Goal: Check status: Check status

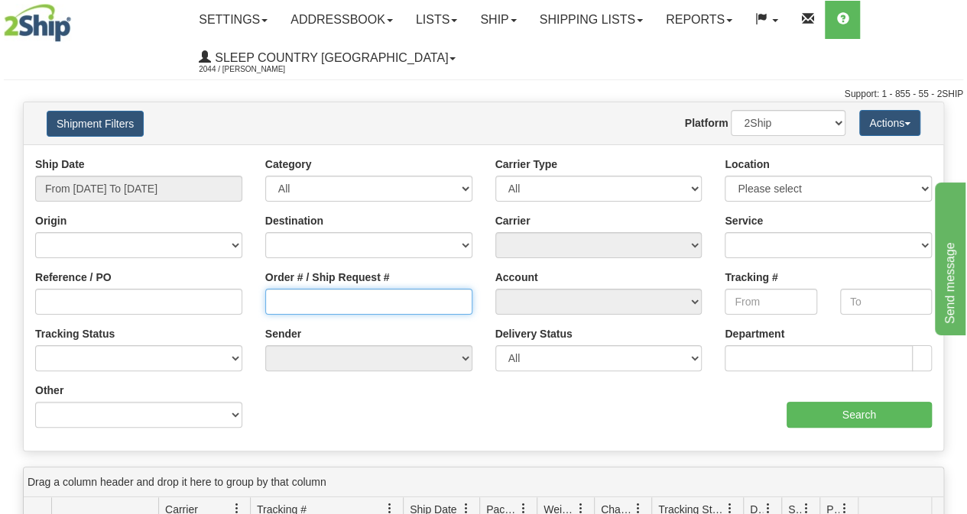
click at [318, 295] on input "Order # / Ship Request #" at bounding box center [368, 302] width 207 height 26
paste input "9000I011901"
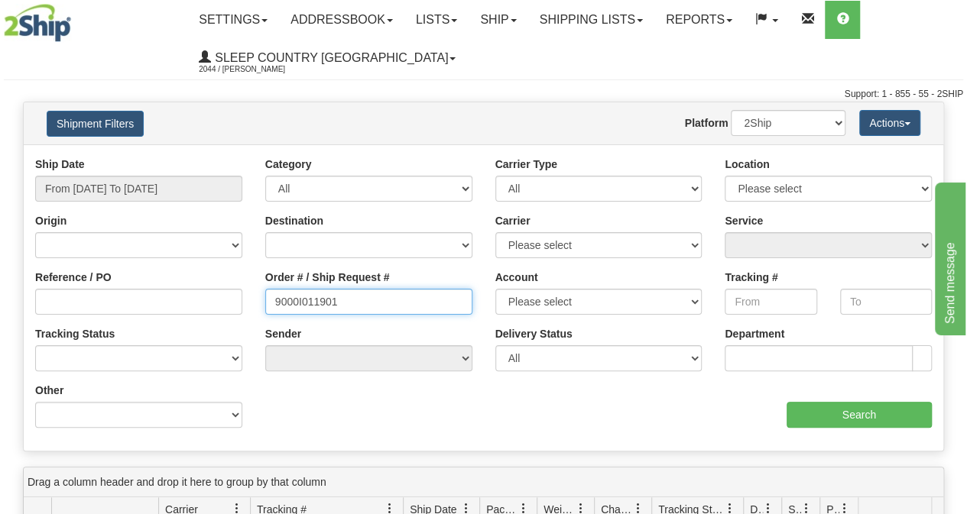
type input "9000I011901"
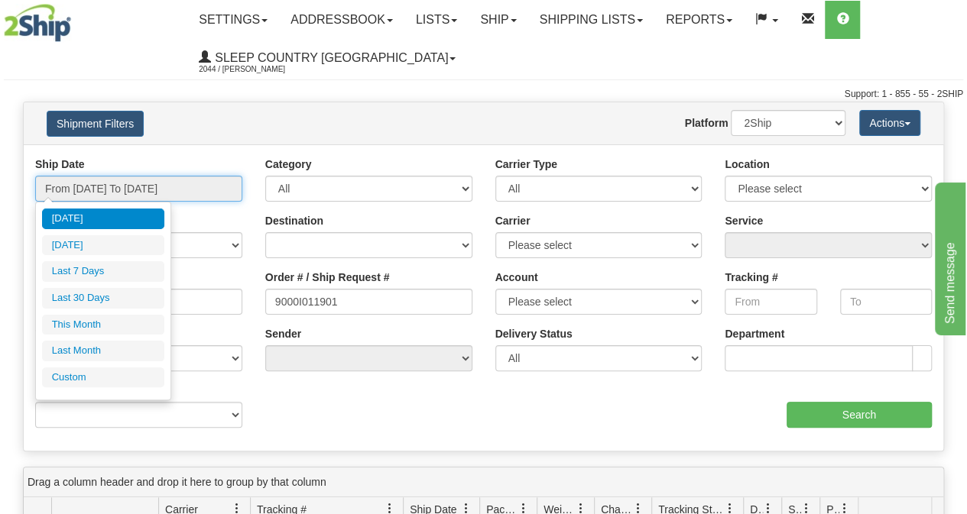
click at [108, 180] on input "From [DATE] To [DATE]" at bounding box center [138, 189] width 207 height 26
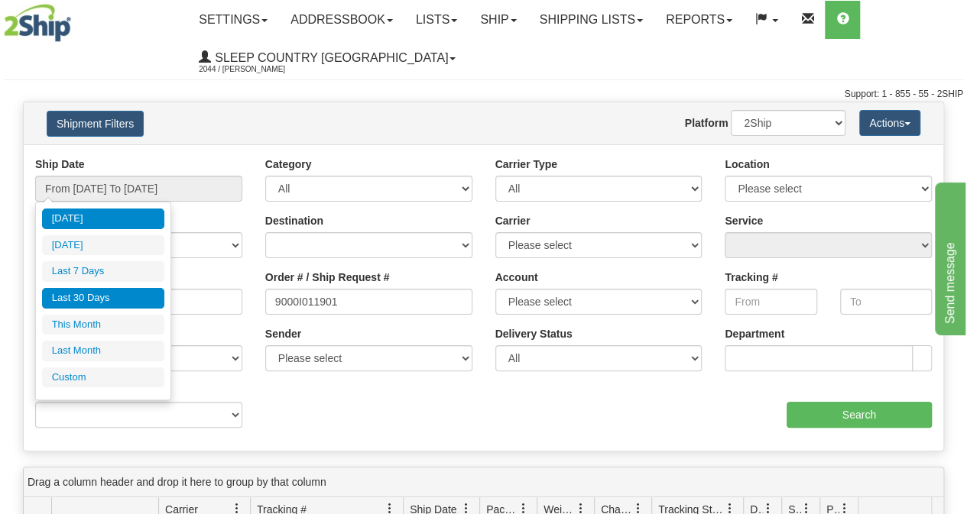
click at [96, 292] on li "Last 30 Days" at bounding box center [103, 298] width 122 height 21
type input "From [DATE] To [DATE]"
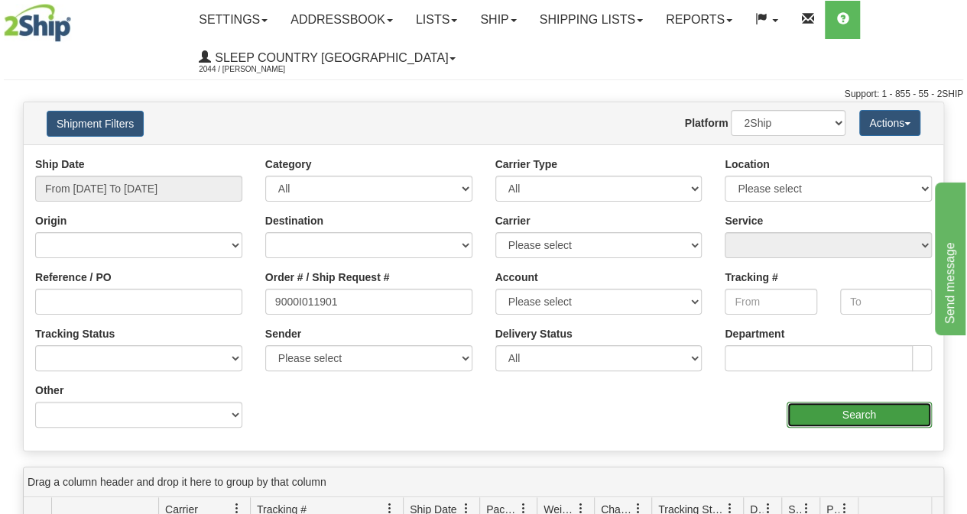
click at [812, 409] on input "Search" at bounding box center [860, 415] width 146 height 26
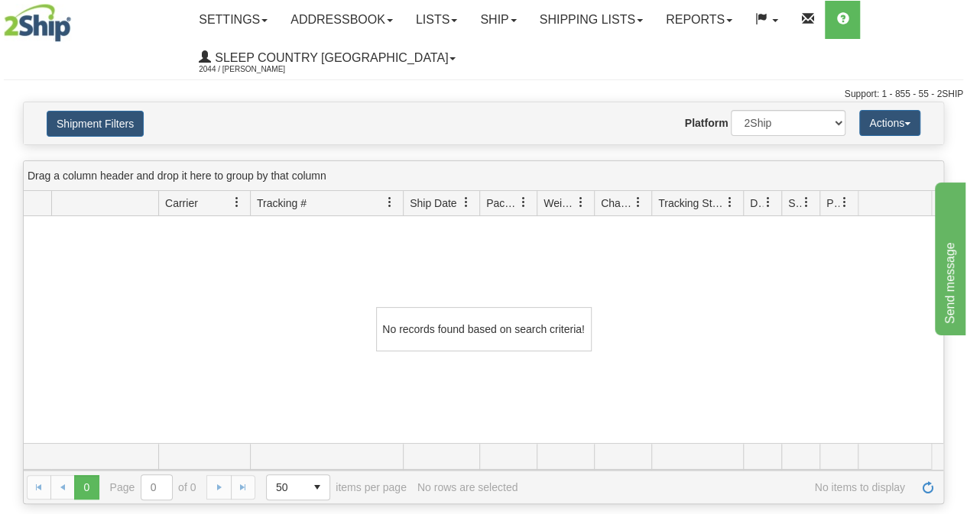
click at [558, 349] on div "No records found based on search criteria!" at bounding box center [484, 329] width 920 height 227
click at [586, 16] on link "Shipping lists" at bounding box center [591, 20] width 126 height 38
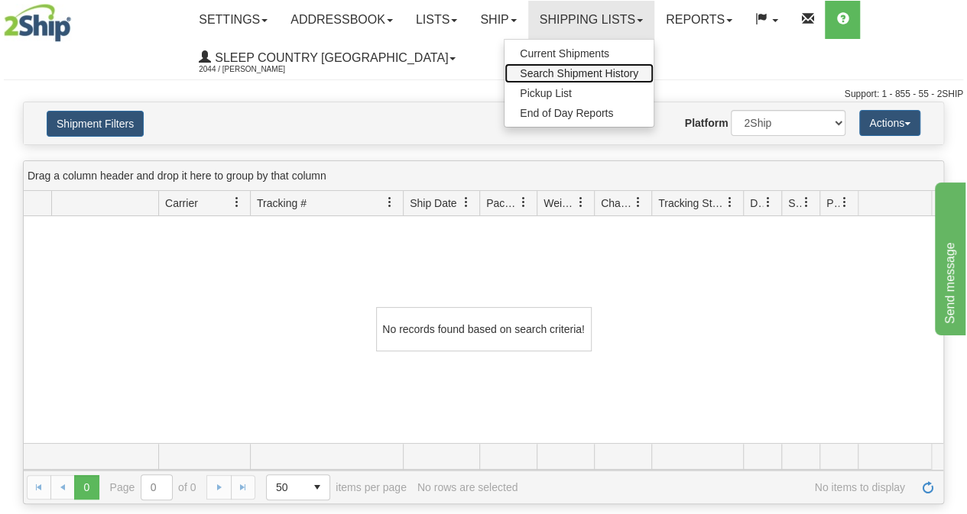
click at [568, 77] on span "Search Shipment History" at bounding box center [579, 73] width 118 height 12
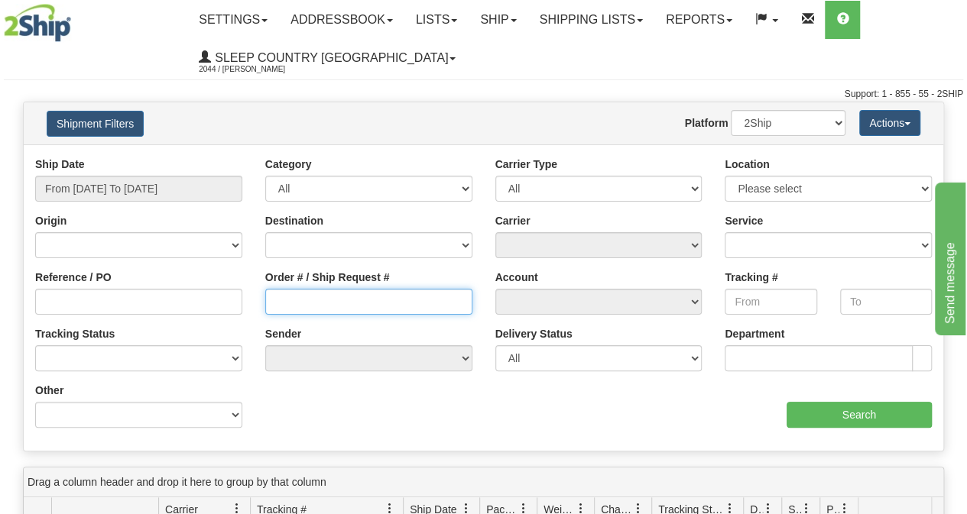
click at [323, 314] on input "Order # / Ship Request #" at bounding box center [368, 302] width 207 height 26
paste input "9000I005194"
type input "9000I005194"
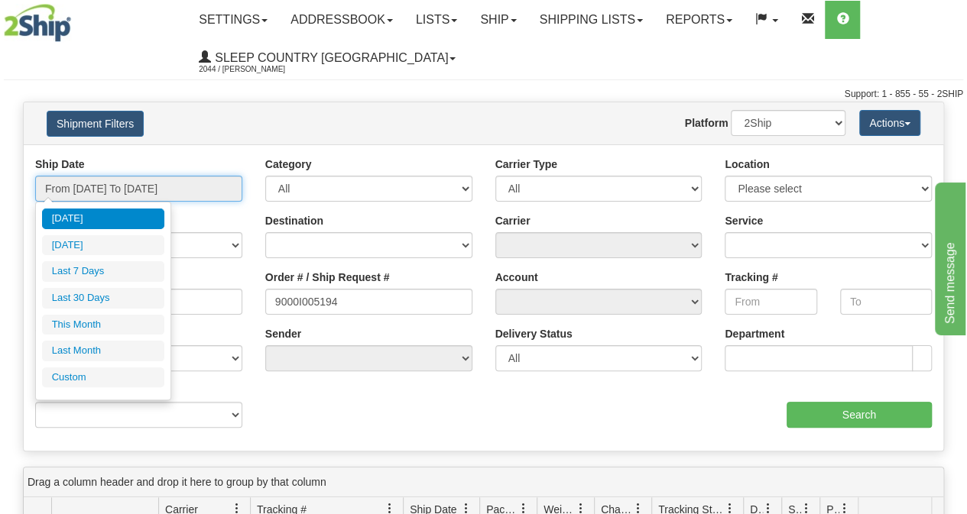
click at [162, 193] on input "From [DATE] To [DATE]" at bounding box center [138, 189] width 207 height 26
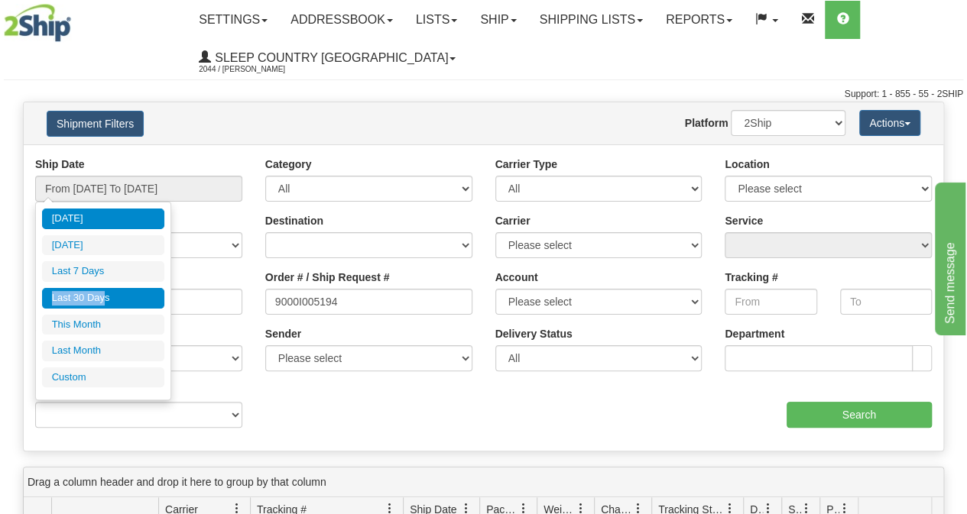
drag, startPoint x: 105, startPoint y: 274, endPoint x: 105, endPoint y: 290, distance: 15.3
click at [105, 290] on ul "Today Yesterday Last 7 Days Last 30 Days This Month Last Month Custom" at bounding box center [103, 298] width 122 height 179
click at [105, 290] on li "Last 30 Days" at bounding box center [103, 298] width 122 height 21
type input "From [DATE] To [DATE]"
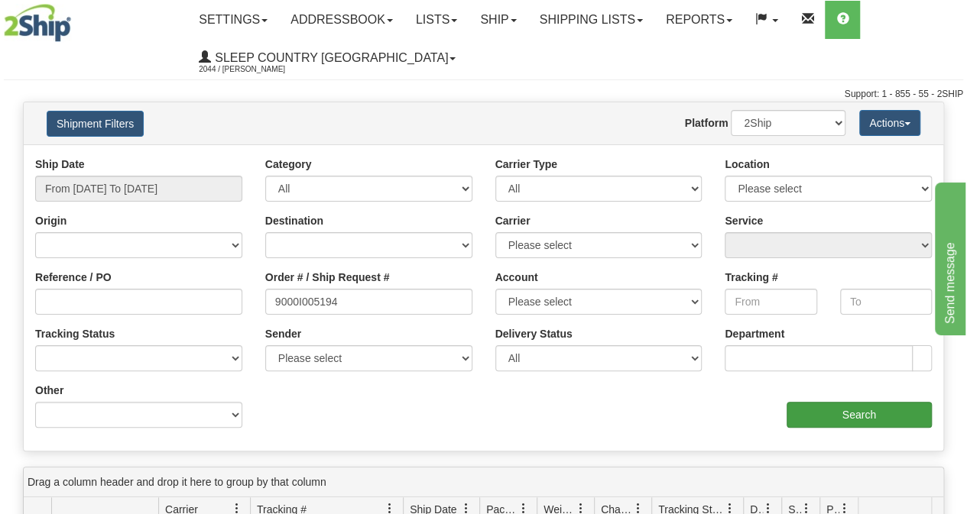
click at [858, 425] on div "Ship Date From 07/25/2025 To 08/23/2025 Category All Inbound Outbound Carrier T…" at bounding box center [484, 298] width 920 height 283
click at [854, 421] on input "Search" at bounding box center [860, 415] width 146 height 26
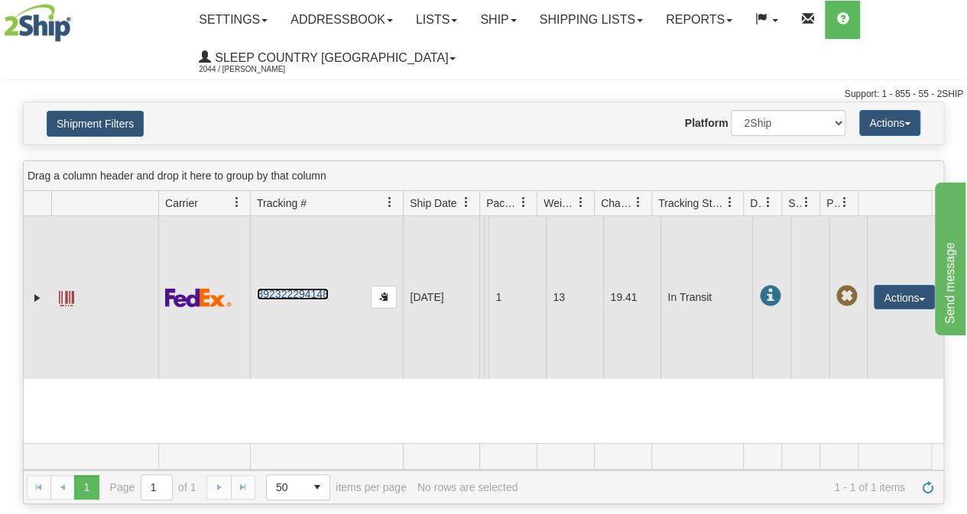
click at [302, 300] on link "392322294148" at bounding box center [292, 294] width 71 height 12
